Goal: Communication & Community: Participate in discussion

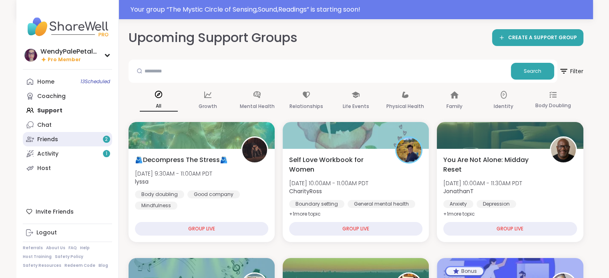
click at [35, 143] on link "Friends 2" at bounding box center [67, 139] width 89 height 14
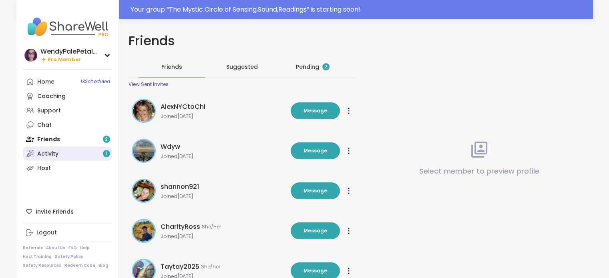
click at [45, 155] on div "Activity 1" at bounding box center [47, 154] width 21 height 8
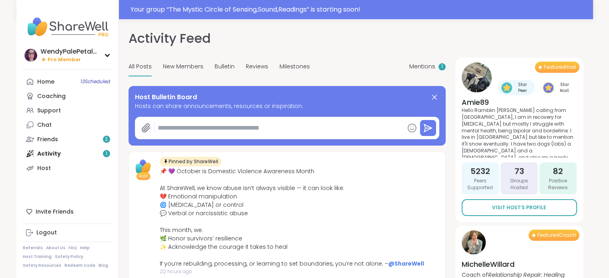
click at [49, 85] on div "Home 13 Scheduled" at bounding box center [45, 82] width 17 height 8
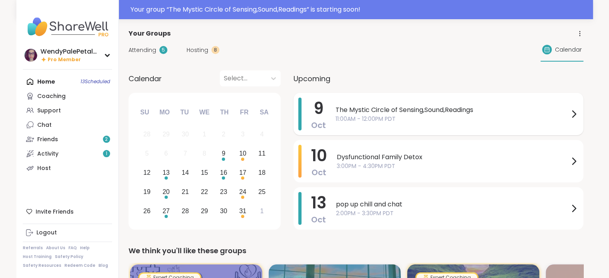
click at [421, 113] on span "The Mystic Circle of Sensing,Sound,Readings" at bounding box center [453, 110] width 234 height 10
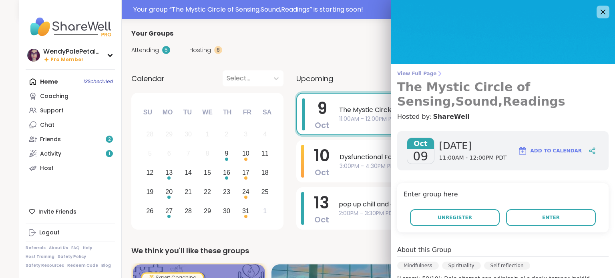
click at [416, 78] on link "View Full Page The Mystic Circle of Sensing,Sound,Readings" at bounding box center [502, 89] width 211 height 38
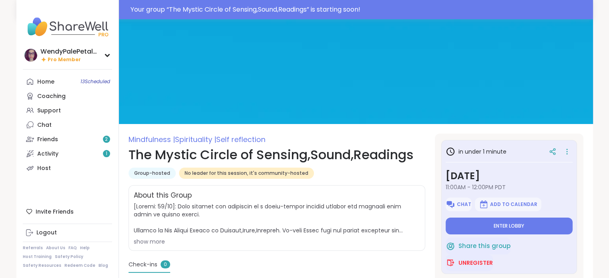
click at [605, 231] on div "WendyPalePetalBloom Pro Member WendyPalePetalBloom Pro Member Profile Membershi…" at bounding box center [304, 220] width 609 height 403
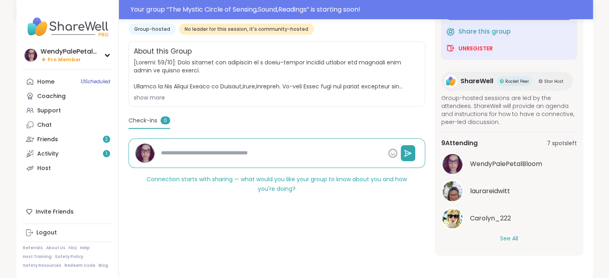
scroll to position [35, 0]
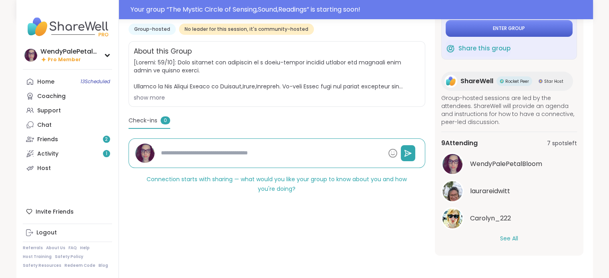
click at [554, 30] on button "Enter group" at bounding box center [509, 28] width 127 height 17
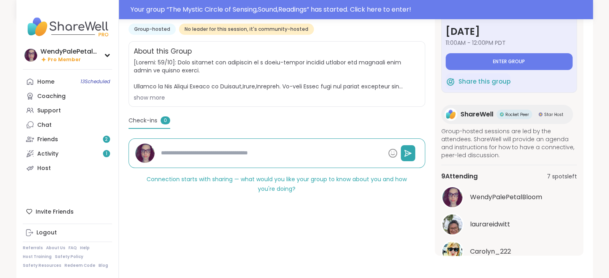
scroll to position [0, 0]
click at [523, 68] on button "Enter group" at bounding box center [509, 62] width 127 height 17
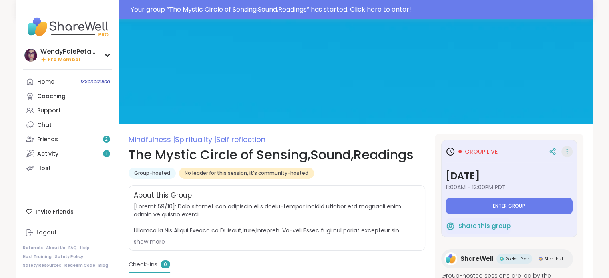
click at [563, 152] on icon at bounding box center [567, 151] width 8 height 11
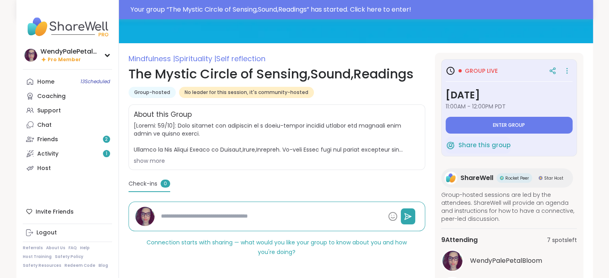
scroll to position [91, 0]
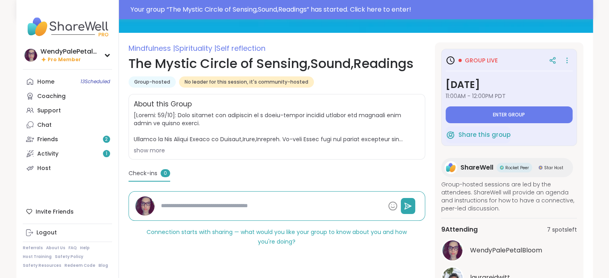
type textarea "*"
